Goal: Information Seeking & Learning: Find specific page/section

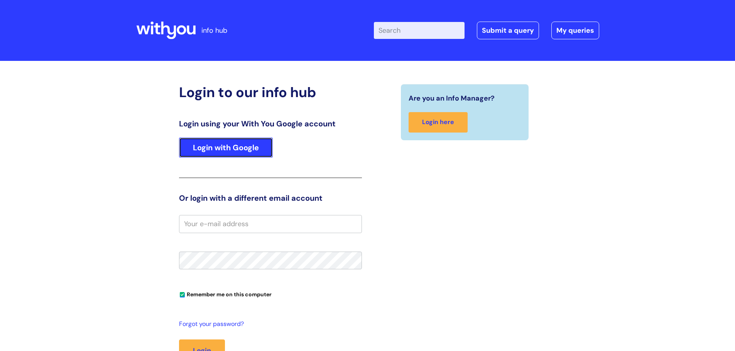
drag, startPoint x: 191, startPoint y: 147, endPoint x: 188, endPoint y: 150, distance: 4.4
click at [191, 147] on link "Login with Google" at bounding box center [226, 148] width 94 height 20
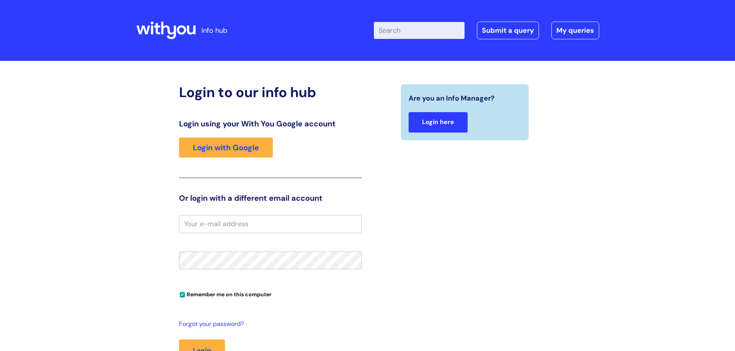
click at [455, 123] on link "Login here" at bounding box center [437, 122] width 59 height 20
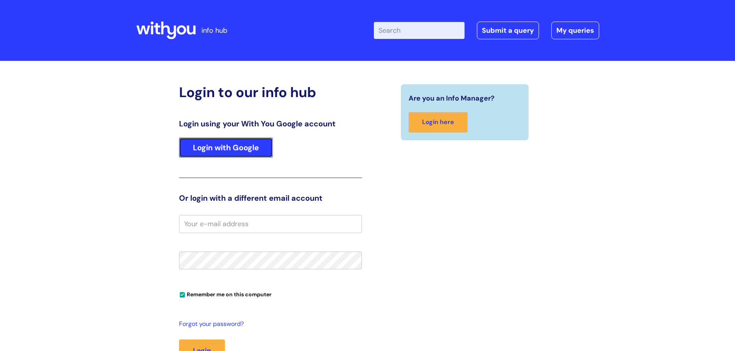
click at [240, 144] on link "Login with Google" at bounding box center [226, 148] width 94 height 20
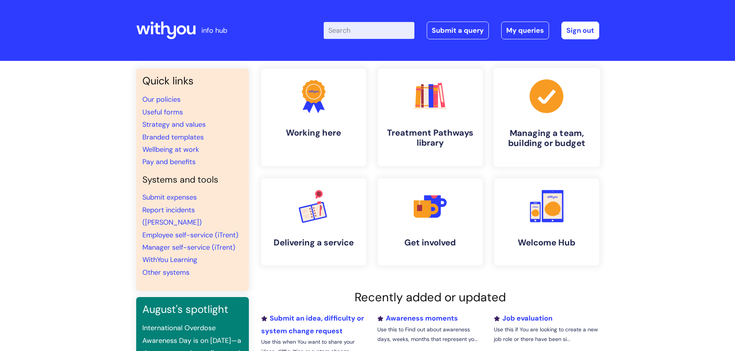
click at [557, 142] on h4 "Managing a team, building or budget" at bounding box center [546, 138] width 94 height 21
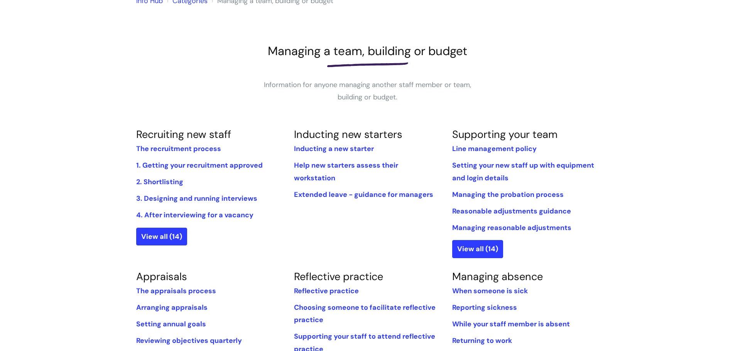
scroll to position [154, 0]
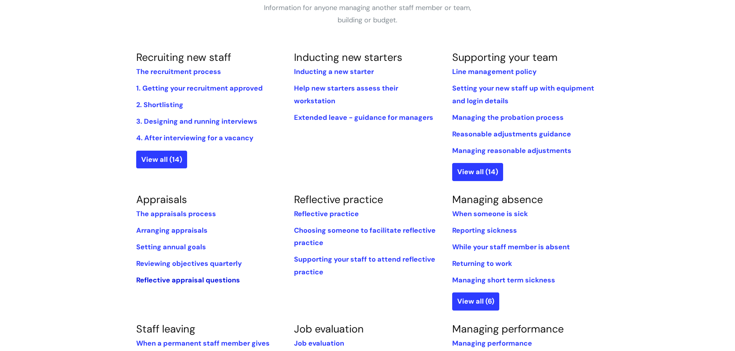
click at [201, 279] on link "Reflective appraisal questions" at bounding box center [188, 280] width 104 height 9
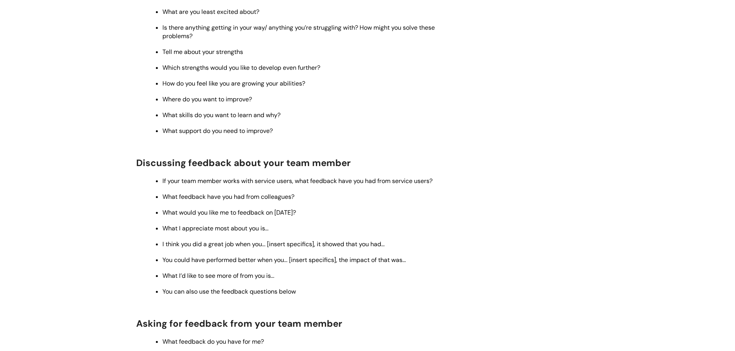
scroll to position [309, 0]
